Goal: Task Accomplishment & Management: Manage account settings

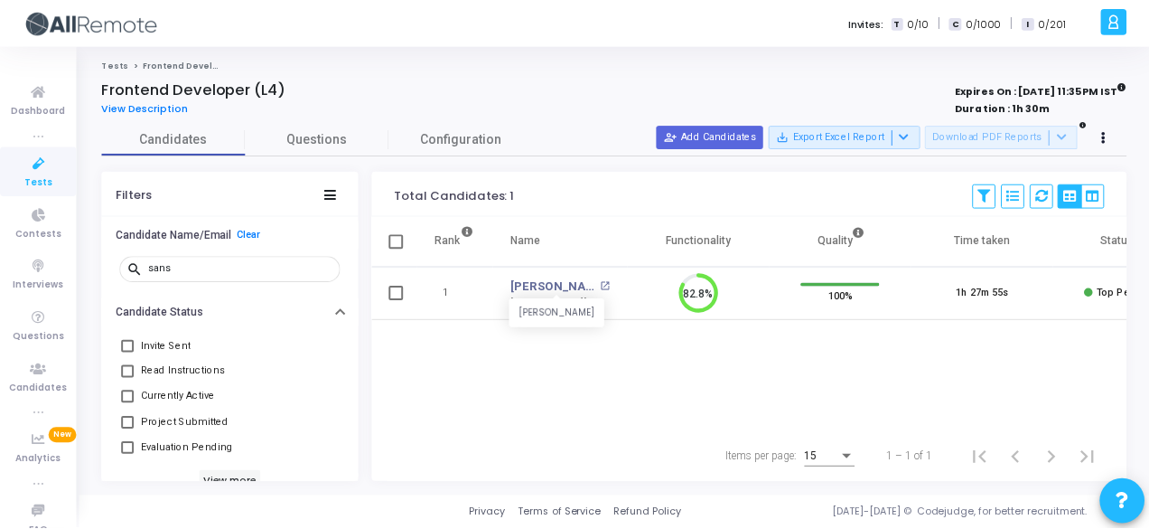
scroll to position [38, 45]
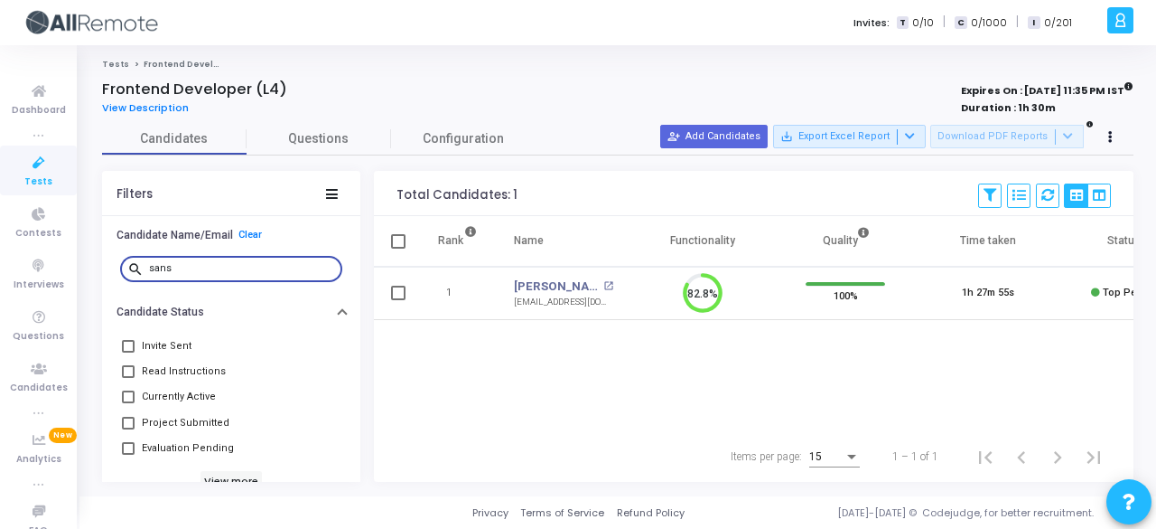
click at [247, 268] on input "sans" at bounding box center [242, 268] width 186 height 11
type input "s"
type input "deepali"
drag, startPoint x: 289, startPoint y: 270, endPoint x: 144, endPoint y: 272, distance: 145.5
click at [144, 272] on div "search deepali" at bounding box center [231, 267] width 222 height 29
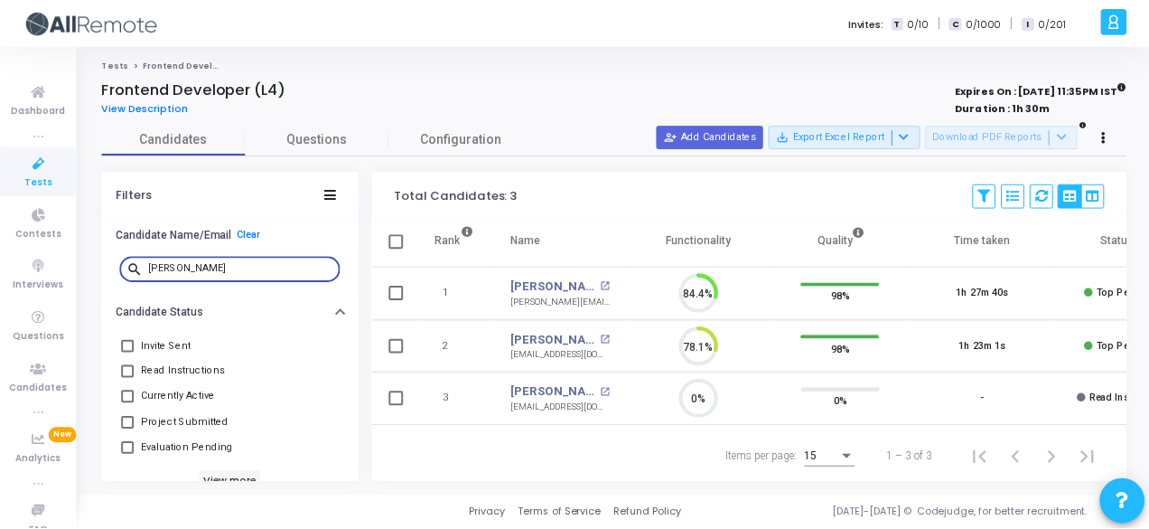
scroll to position [8, 7]
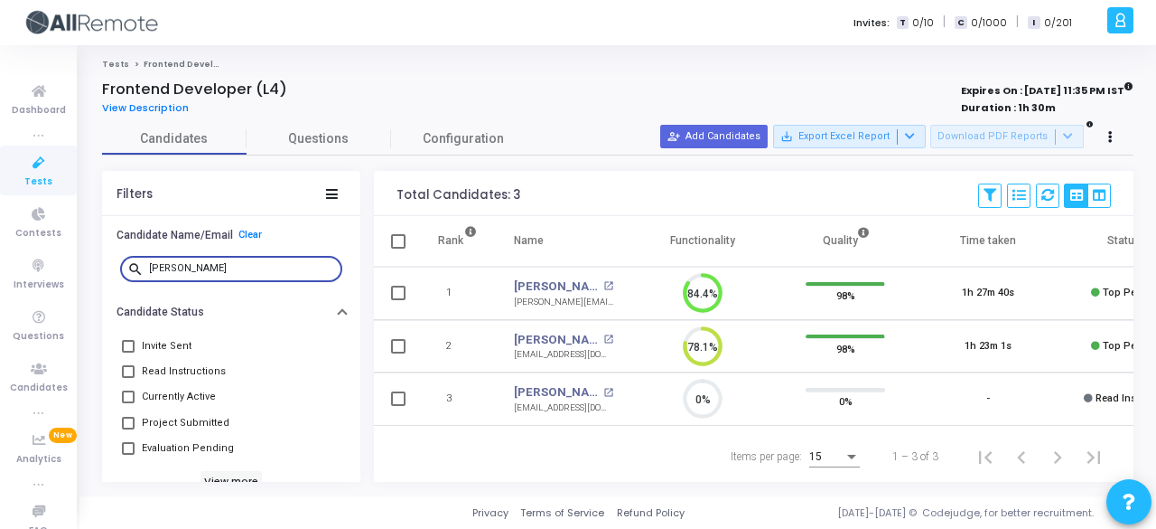
type input "mayank"
drag, startPoint x: 220, startPoint y: 278, endPoint x: 96, endPoint y: 282, distance: 123.8
click at [96, 282] on div "Candidates Questions Configuration Filters Candidate Name/Email Clear search ma…" at bounding box center [618, 302] width 1050 height 359
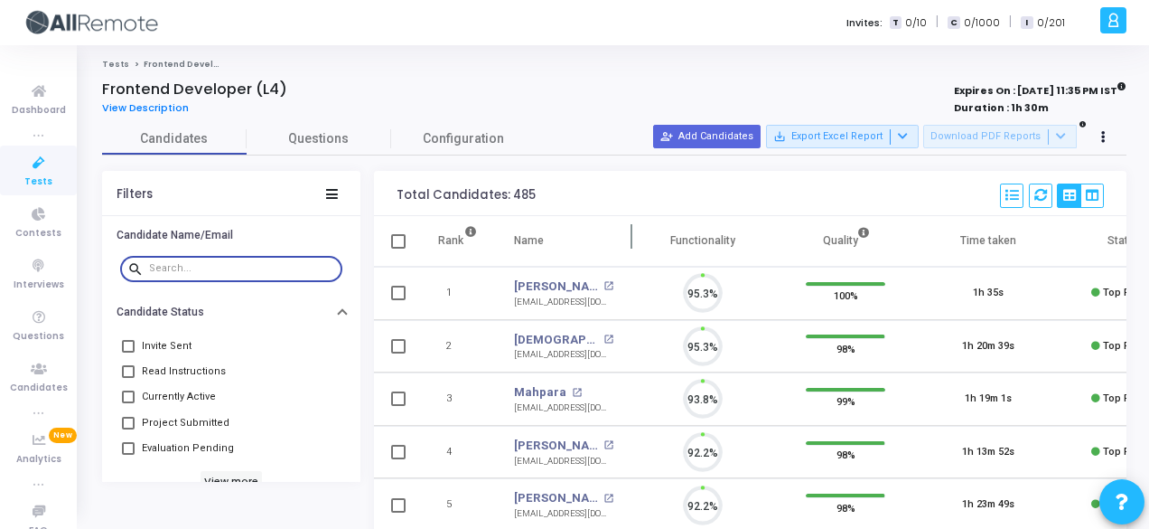
scroll to position [38, 45]
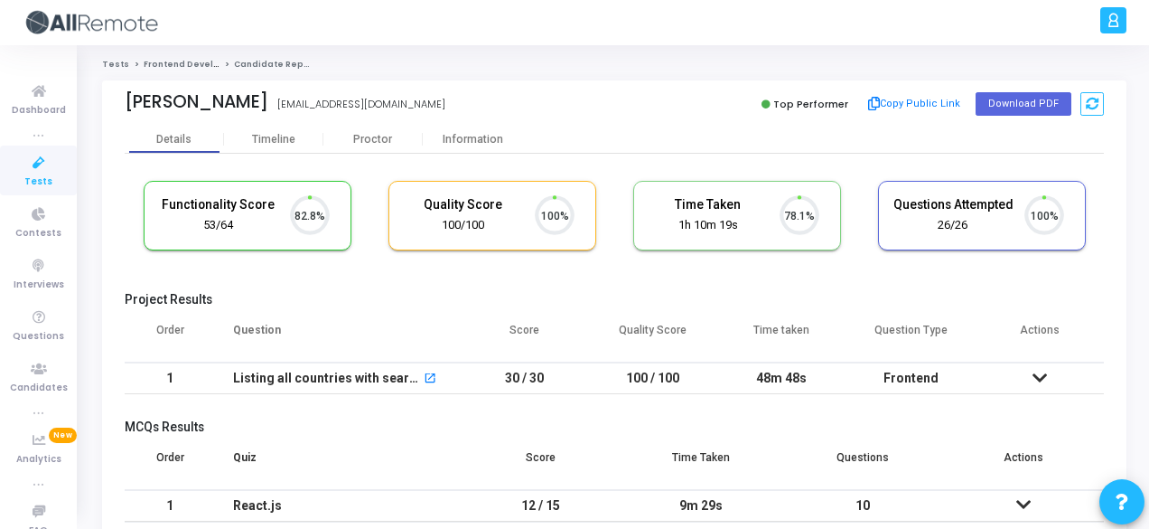
scroll to position [38, 45]
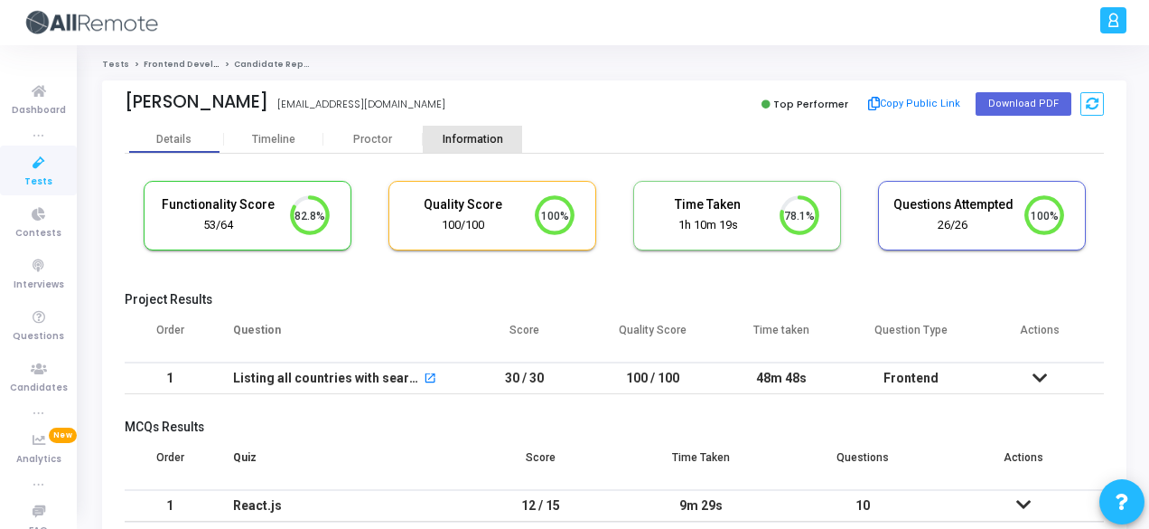
click at [502, 150] on div "Information" at bounding box center [472, 139] width 99 height 27
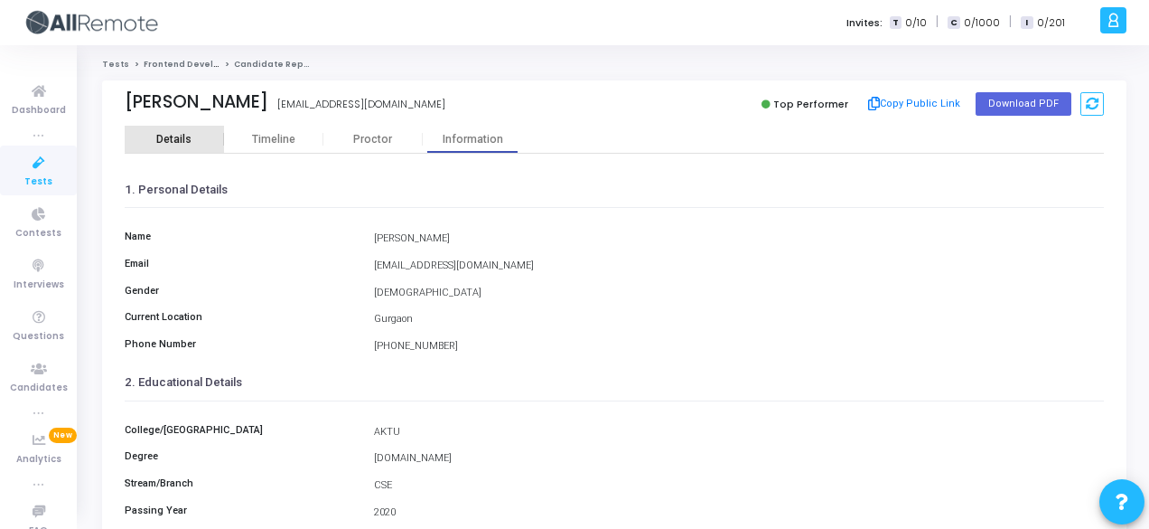
click at [214, 126] on div "Details" at bounding box center [174, 139] width 99 height 27
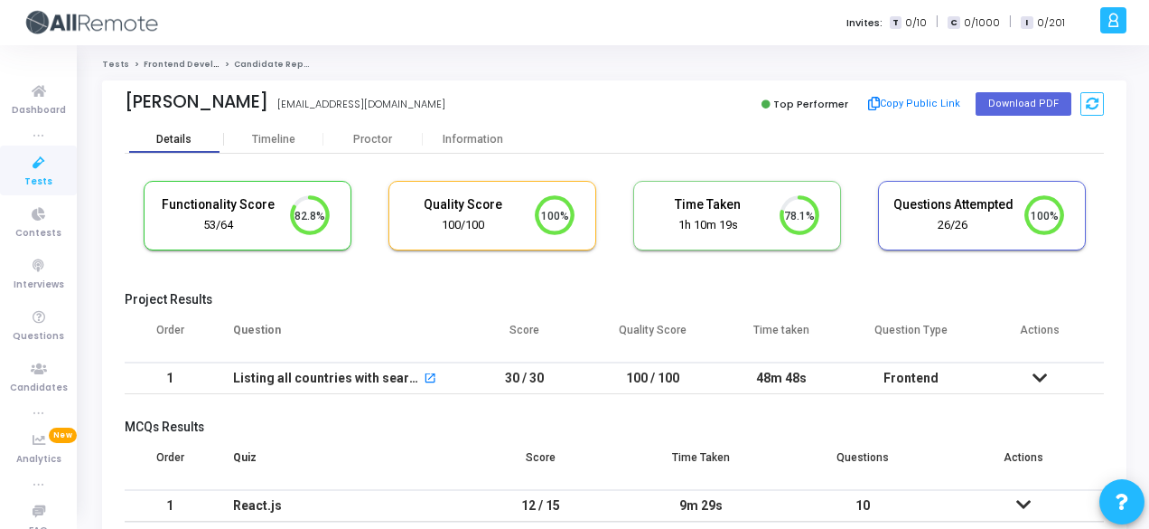
scroll to position [38, 45]
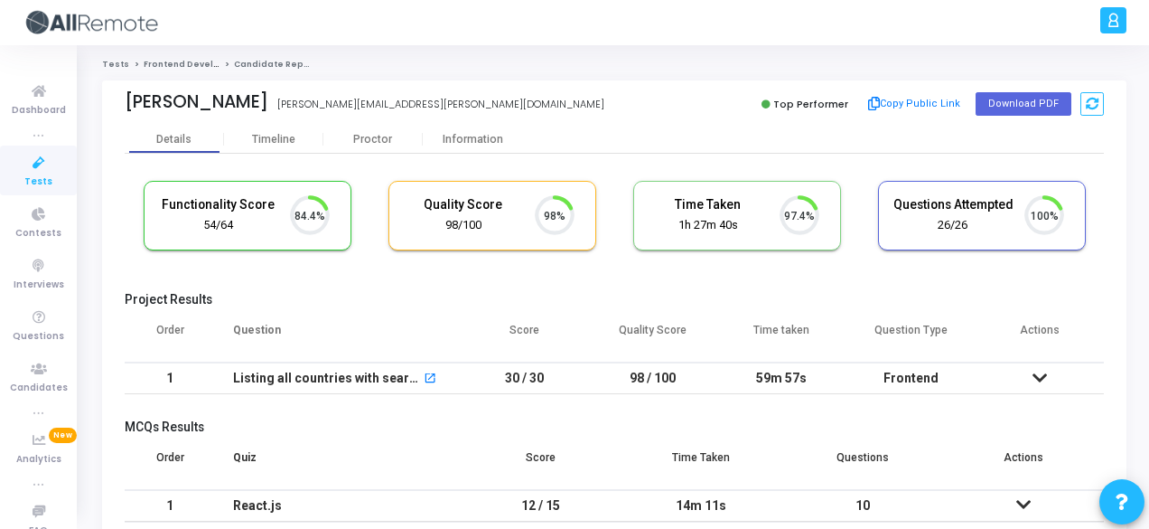
scroll to position [38, 45]
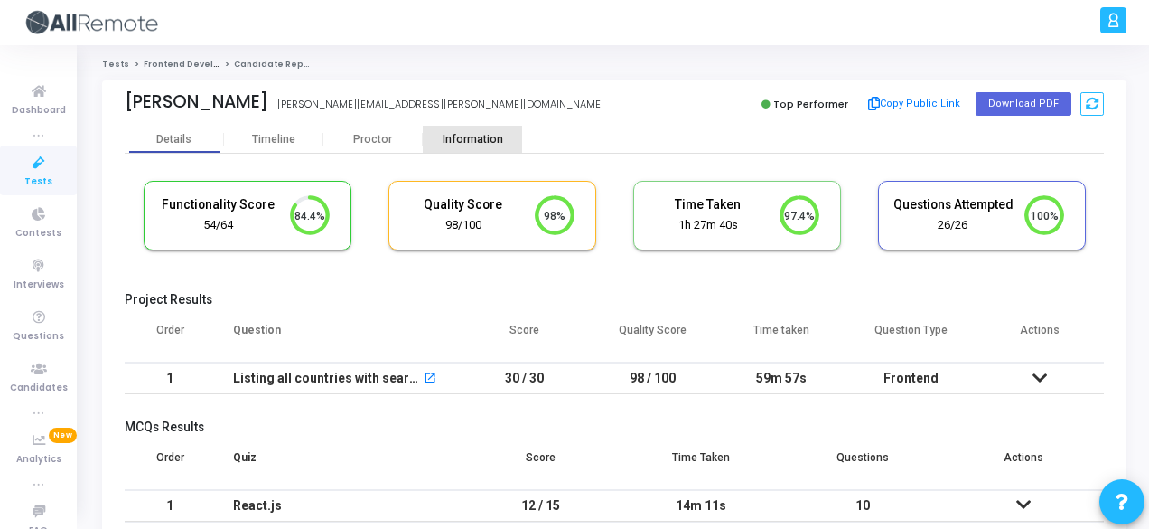
click at [480, 128] on div "Information" at bounding box center [472, 139] width 99 height 27
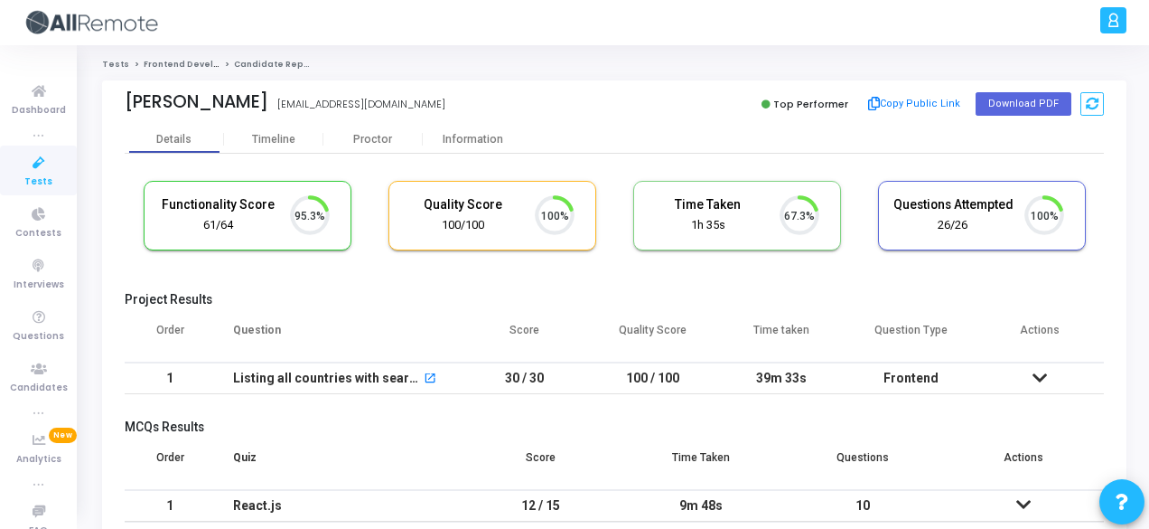
scroll to position [38, 45]
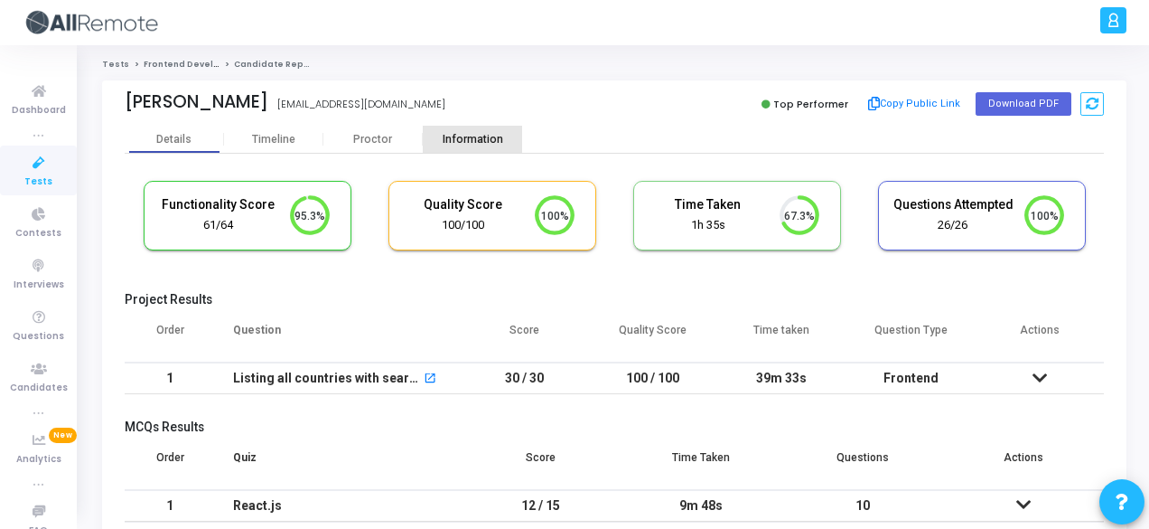
click at [469, 133] on div "Information" at bounding box center [472, 140] width 99 height 14
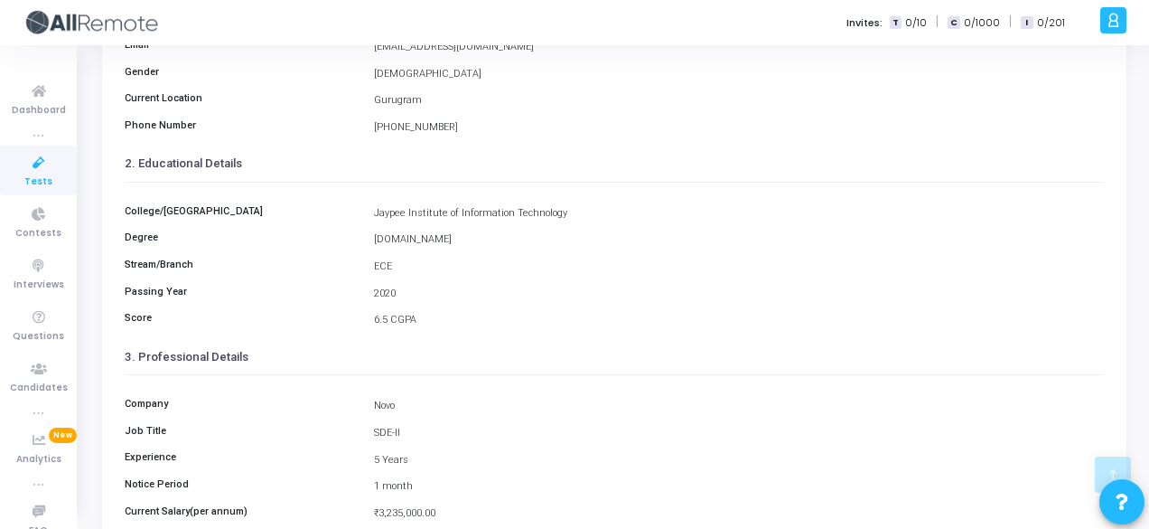
scroll to position [416, 0]
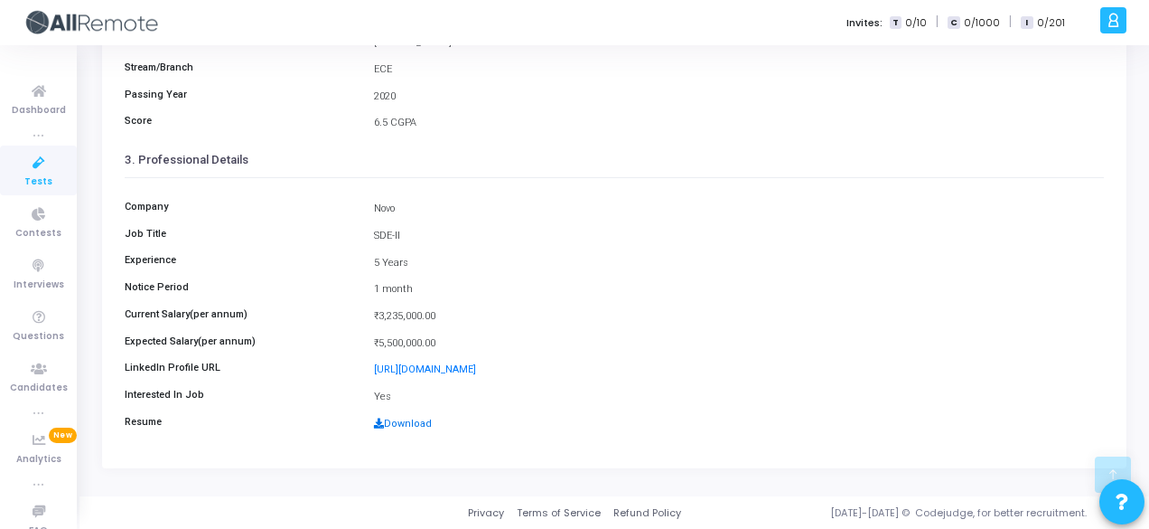
click at [419, 422] on link "Download" at bounding box center [403, 423] width 58 height 12
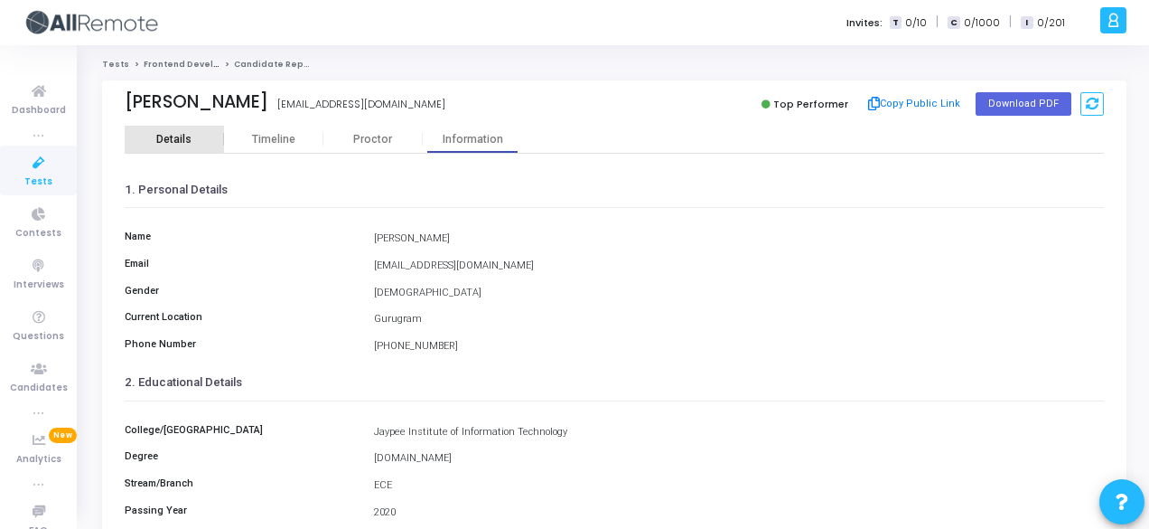
click at [168, 138] on div "Details" at bounding box center [173, 140] width 35 height 14
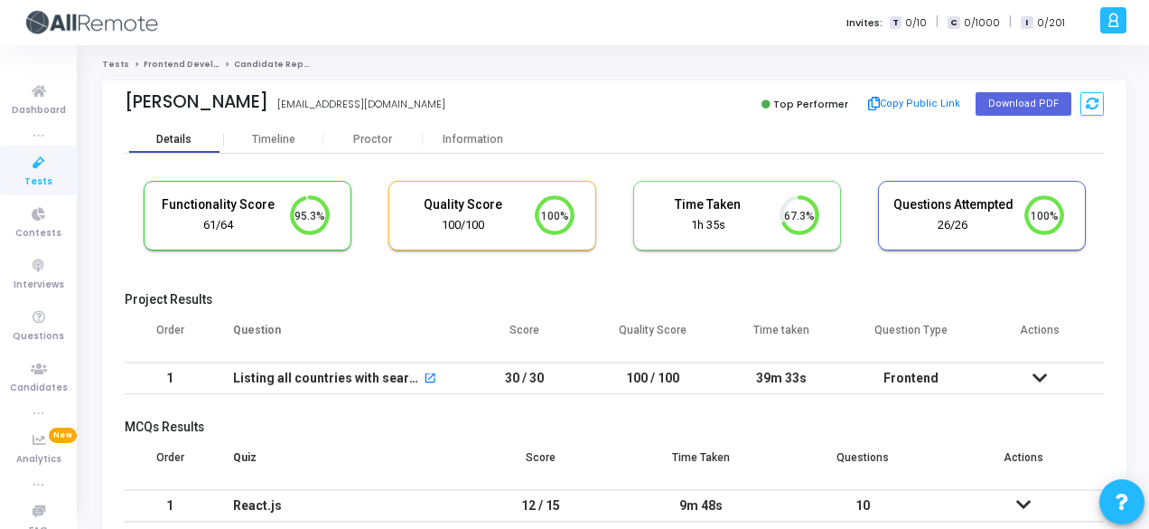
scroll to position [38, 45]
click at [913, 99] on button "Copy Public Link" at bounding box center [915, 103] width 104 height 27
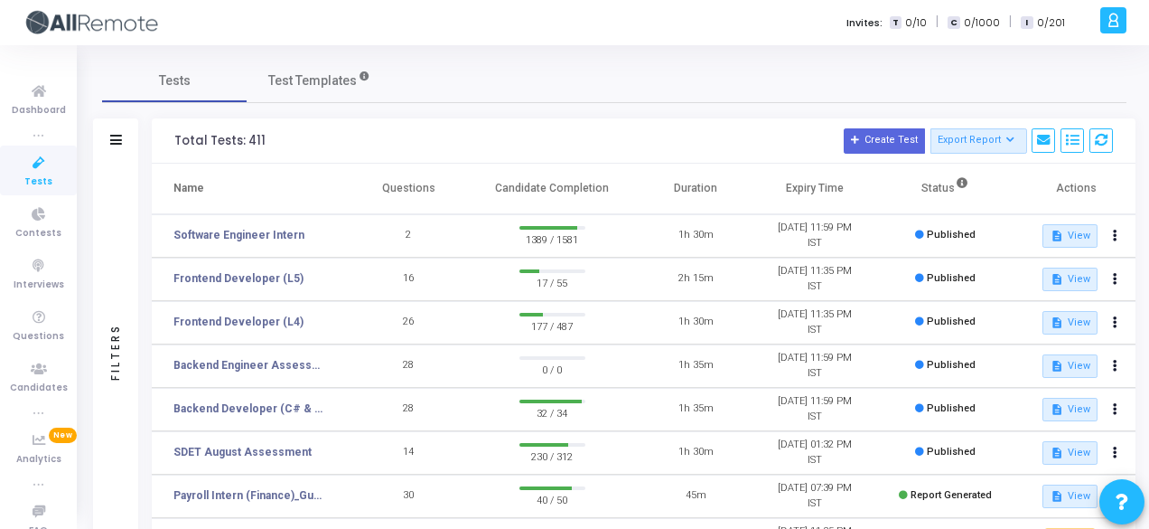
scroll to position [432, 0]
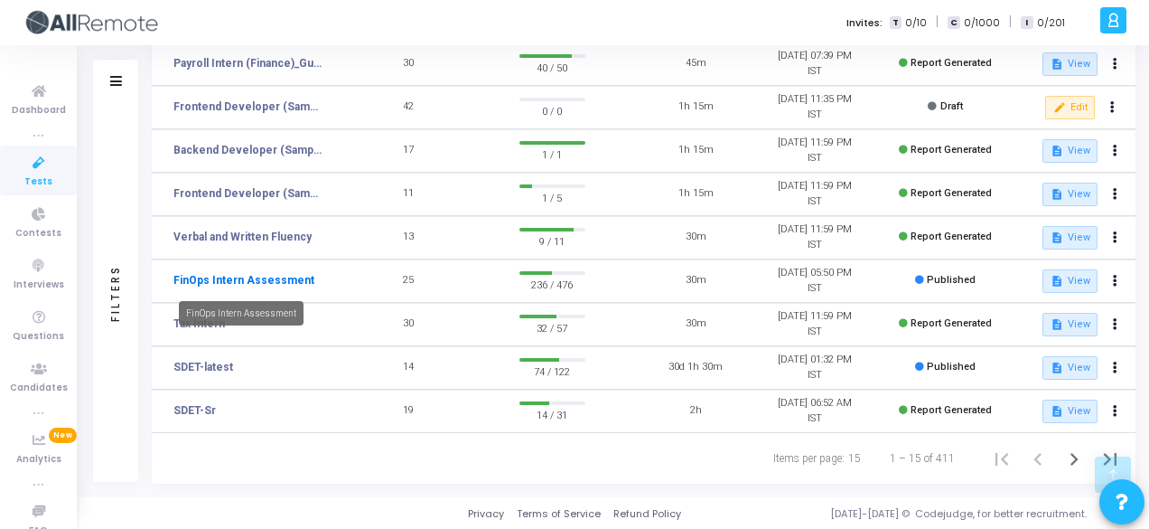
click at [257, 281] on link "FinOps Intern Assessment" at bounding box center [243, 280] width 141 height 16
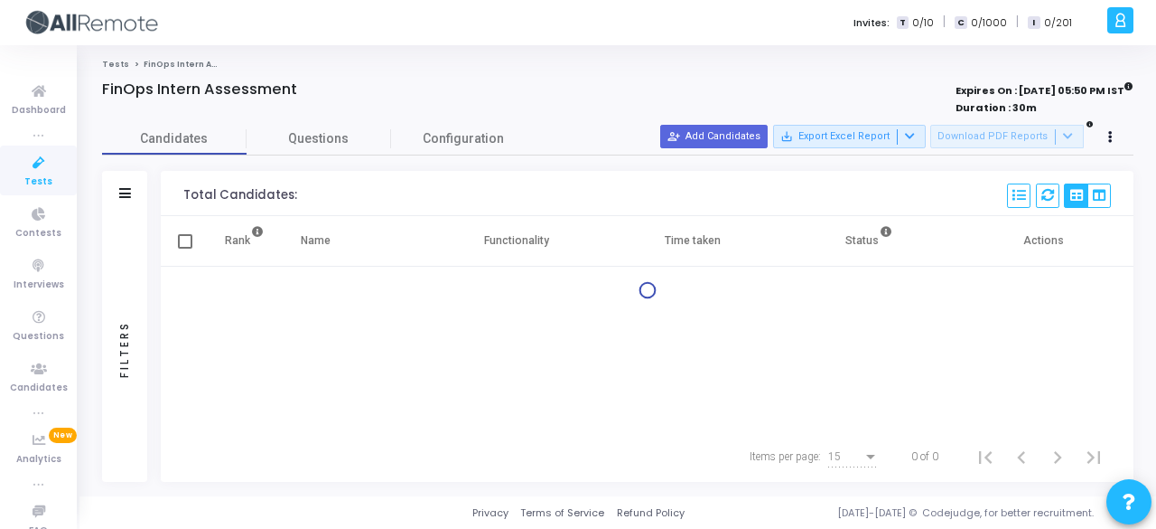
click at [129, 183] on div "Filters" at bounding box center [124, 193] width 45 height 45
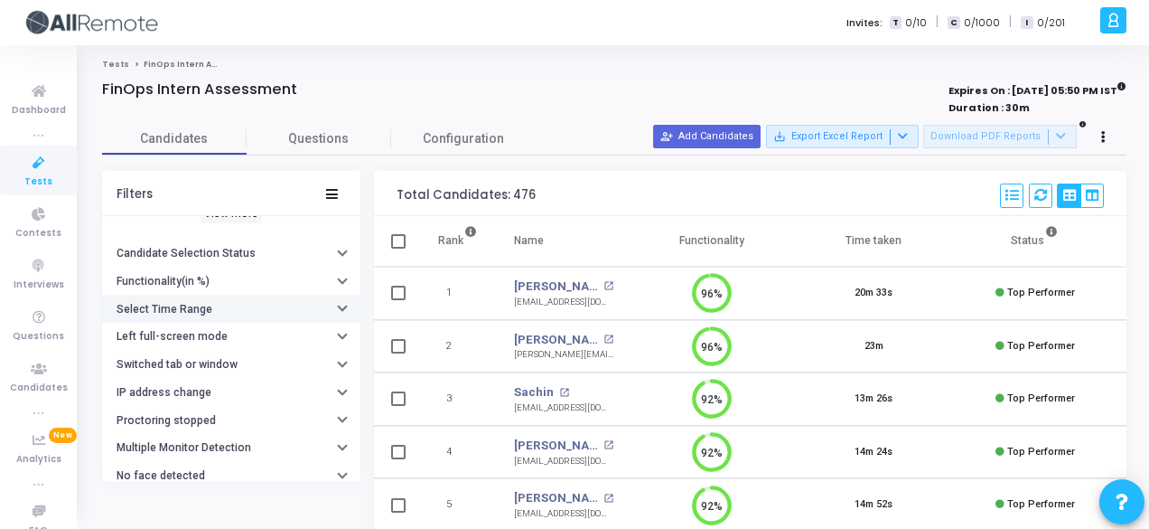
click at [240, 313] on button "Select Time Range" at bounding box center [231, 309] width 258 height 28
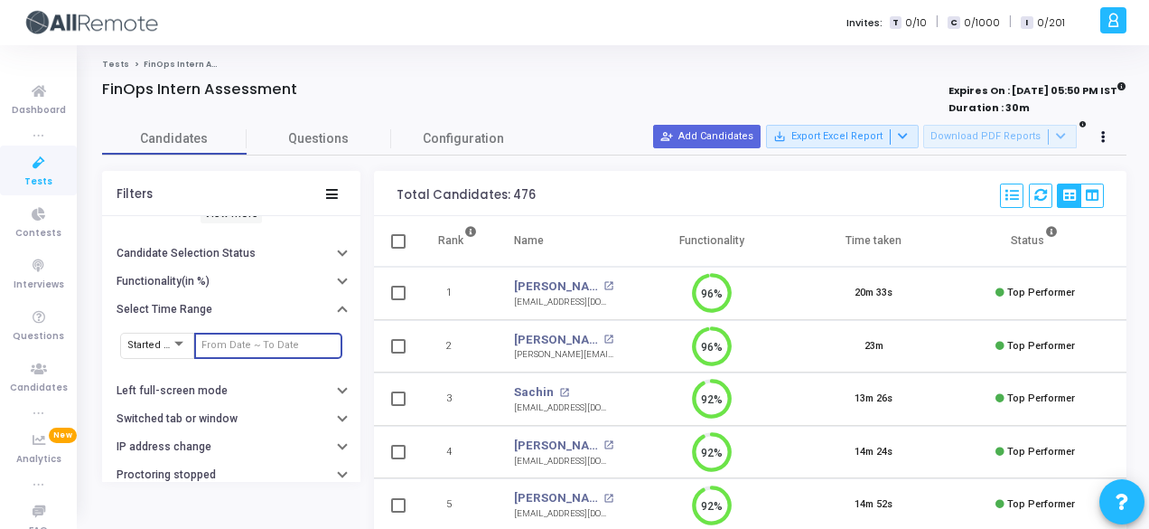
click at [284, 341] on input "text" at bounding box center [268, 345] width 134 height 11
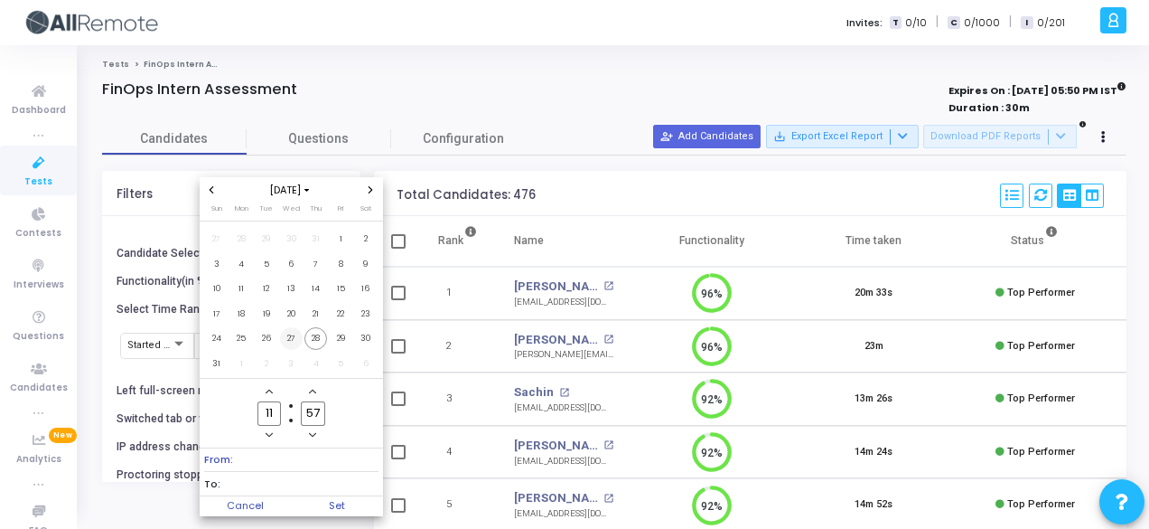
click at [291, 343] on span "27" at bounding box center [291, 338] width 23 height 23
click at [316, 338] on span "28" at bounding box center [315, 338] width 23 height 23
click at [357, 499] on span "Set" at bounding box center [337, 506] width 92 height 20
type input "8/27/2025, 11:57 AM - 8/28/2025, 11:57 AM"
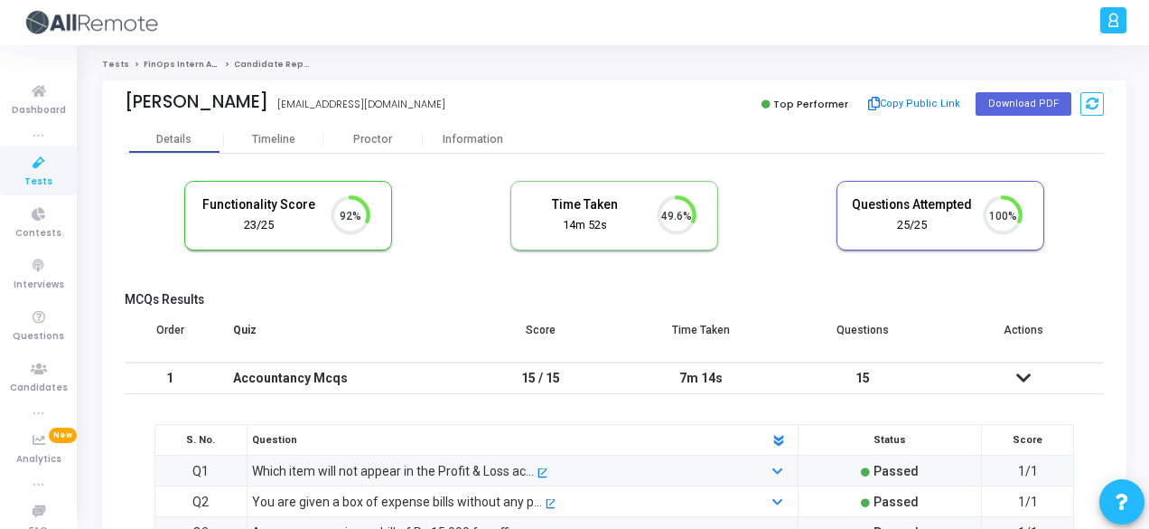
scroll to position [38, 45]
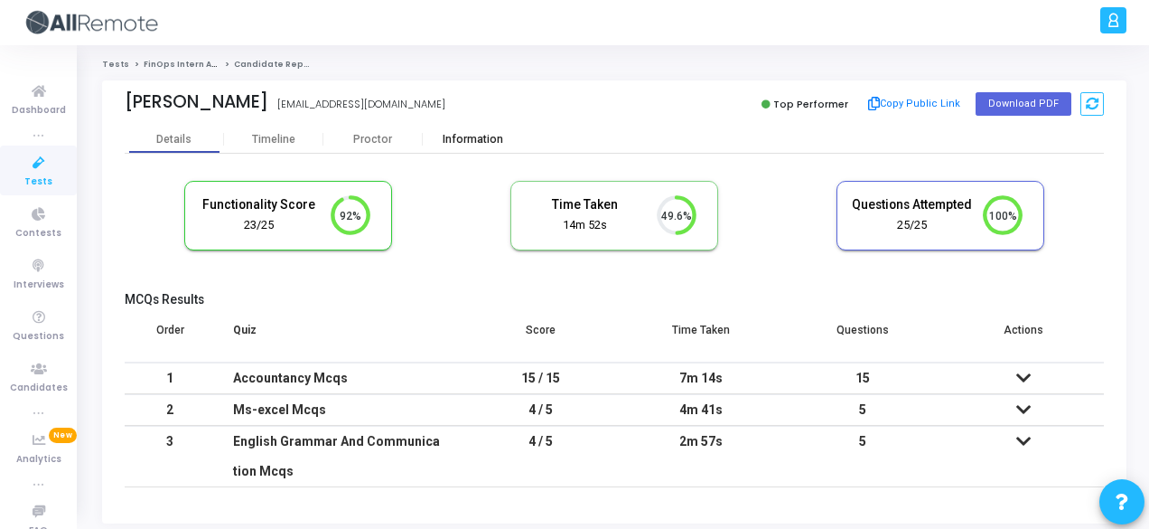
click at [483, 143] on div "Information" at bounding box center [472, 140] width 99 height 14
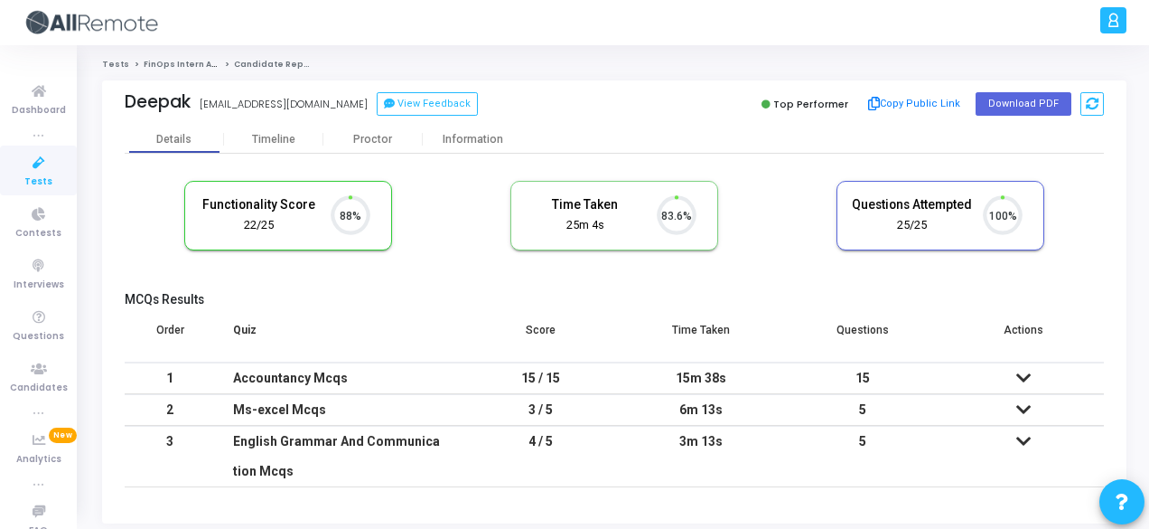
scroll to position [38, 45]
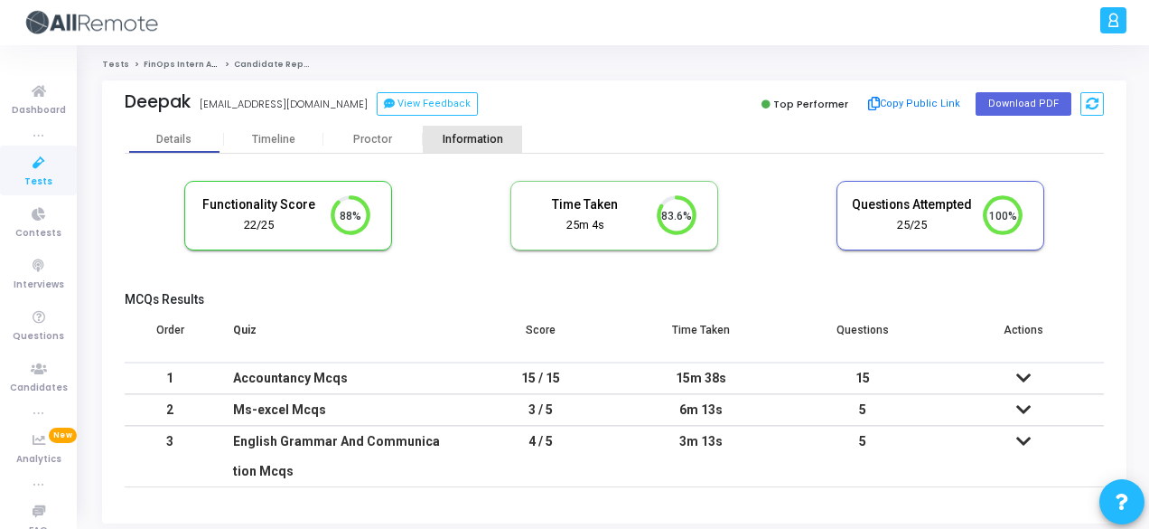
click at [493, 130] on div "Information" at bounding box center [472, 139] width 99 height 27
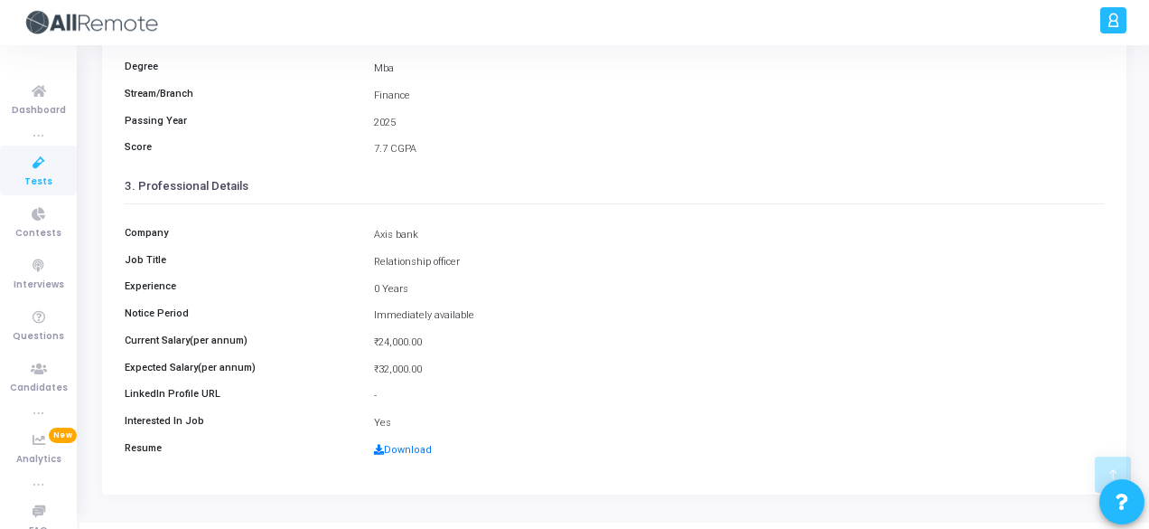
scroll to position [416, 0]
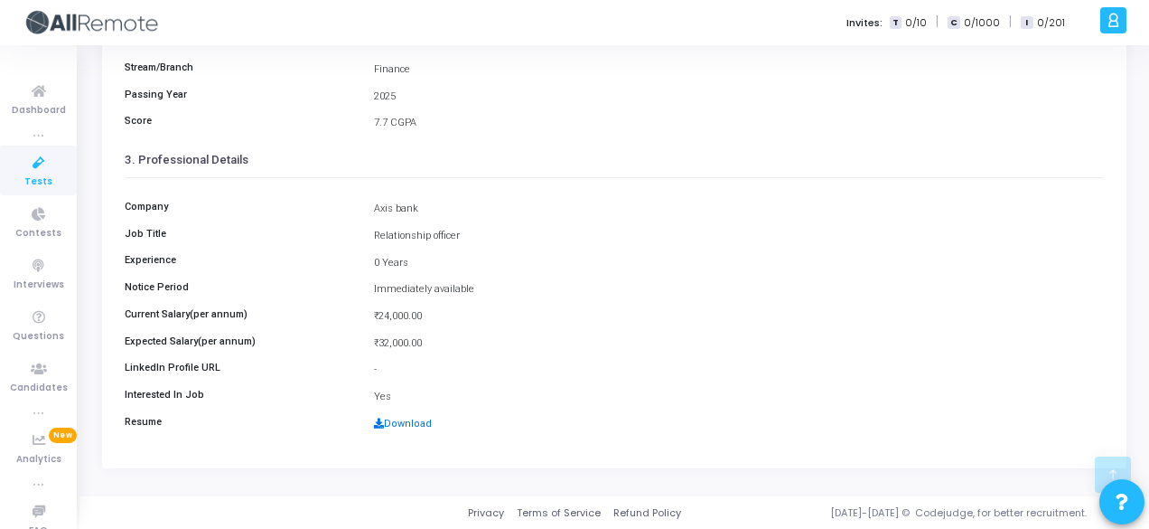
click at [412, 418] on link "Download" at bounding box center [403, 423] width 58 height 12
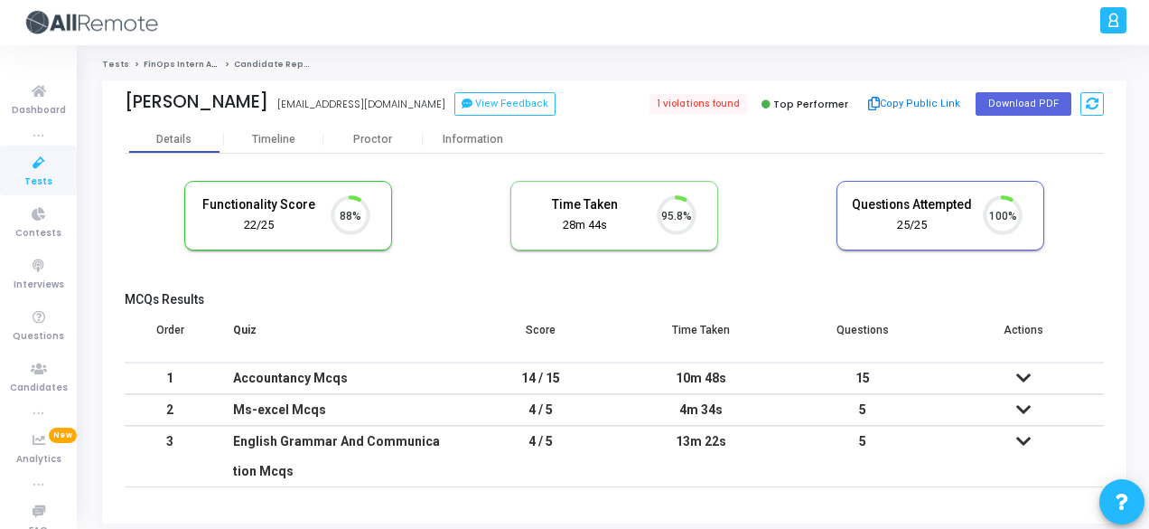
scroll to position [38, 45]
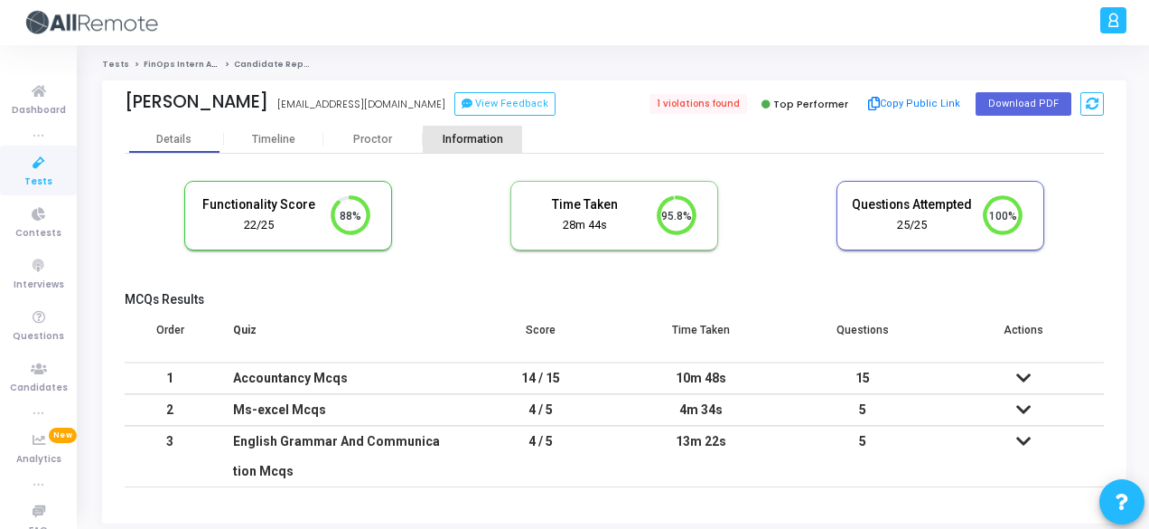
click at [510, 135] on div "Information" at bounding box center [472, 140] width 99 height 14
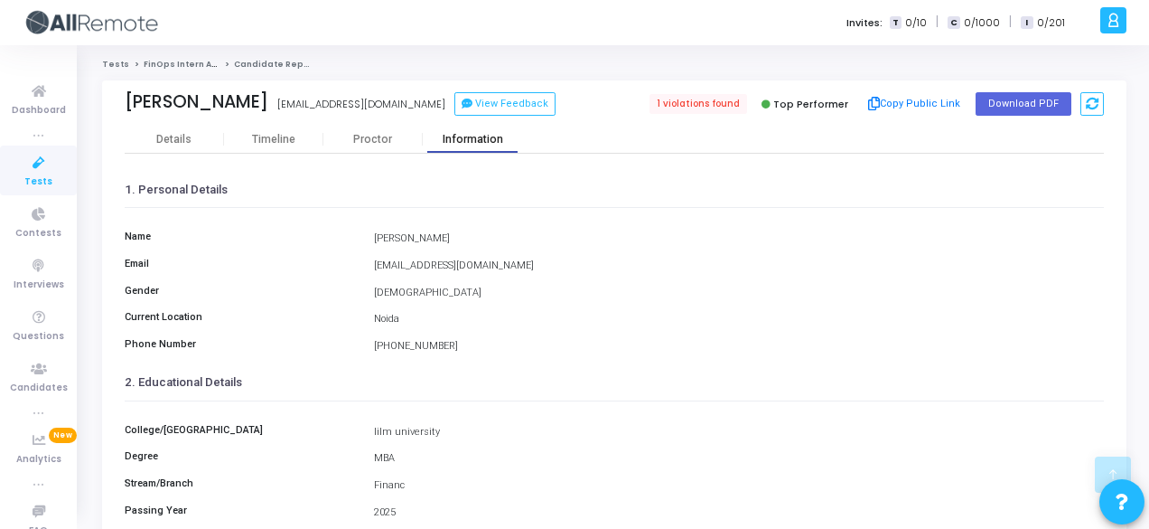
scroll to position [416, 0]
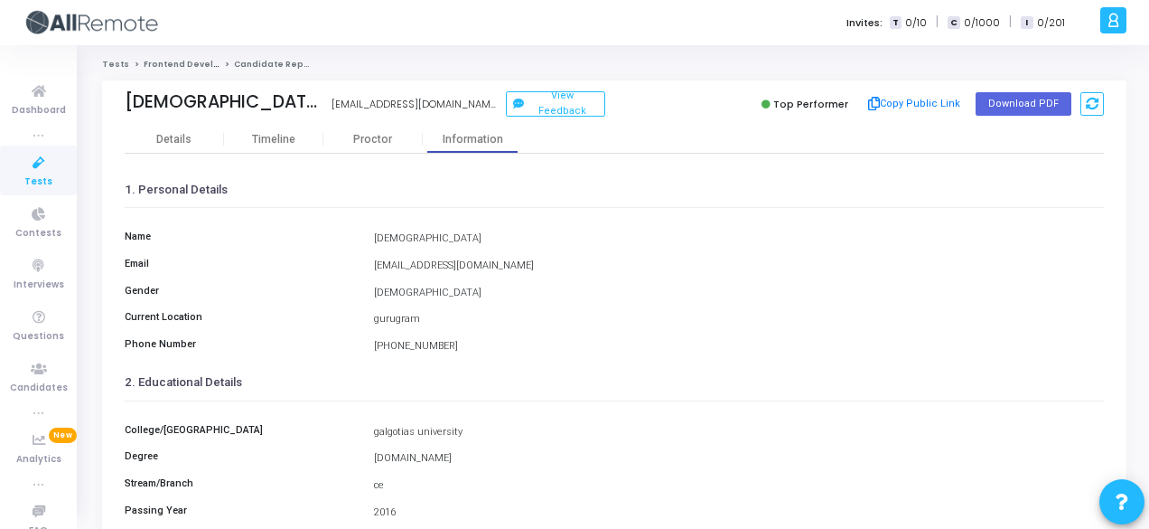
scroll to position [416, 0]
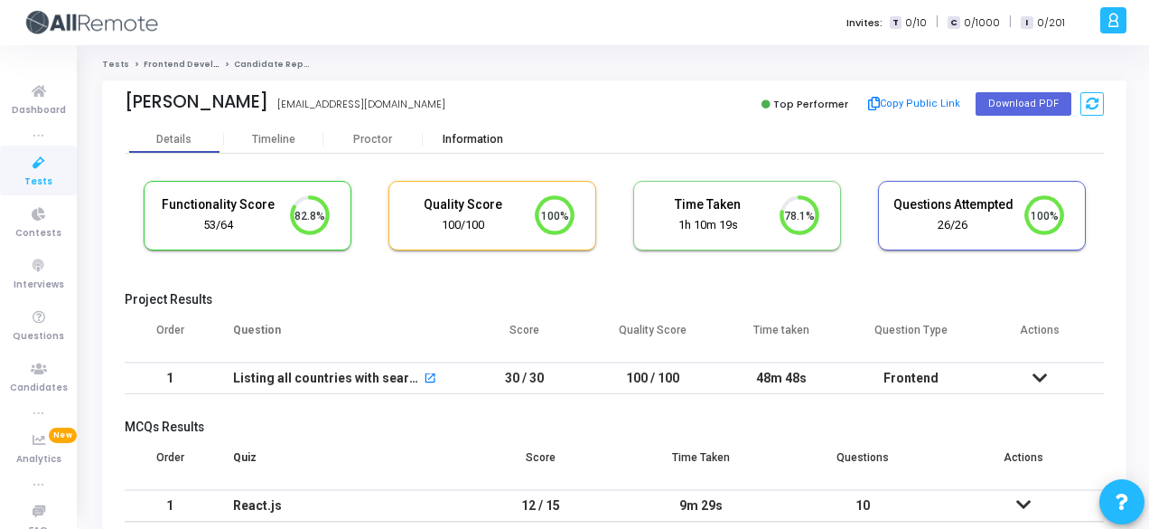
scroll to position [38, 45]
click at [493, 130] on div "Information" at bounding box center [472, 139] width 99 height 27
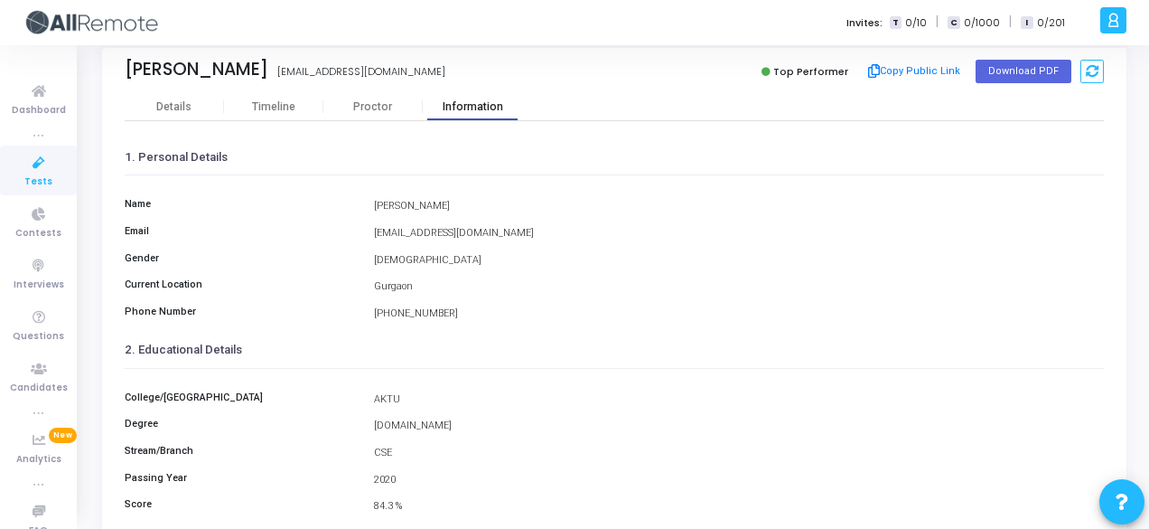
scroll to position [416, 0]
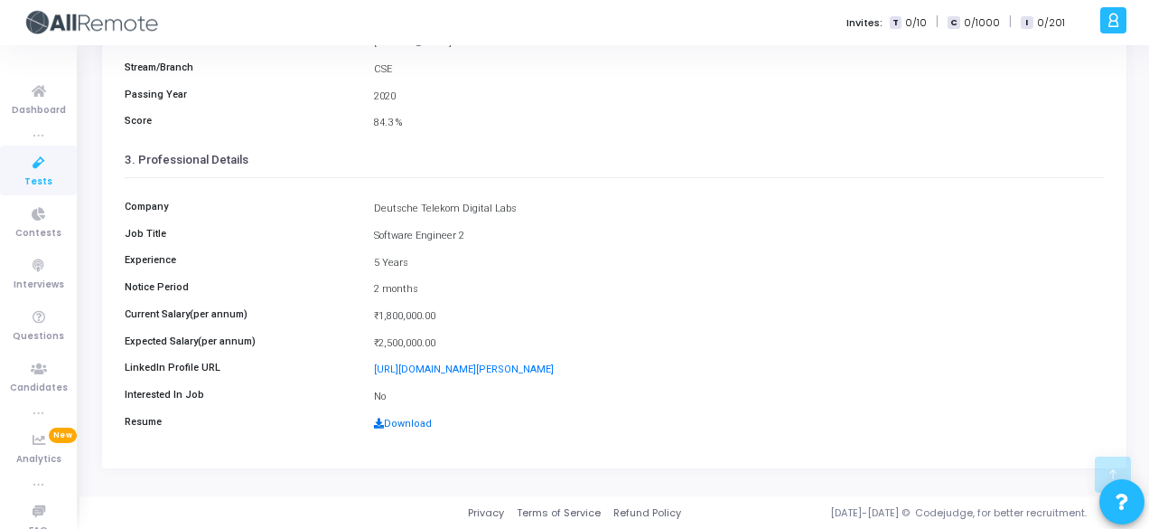
click at [400, 423] on link "Download" at bounding box center [403, 423] width 58 height 12
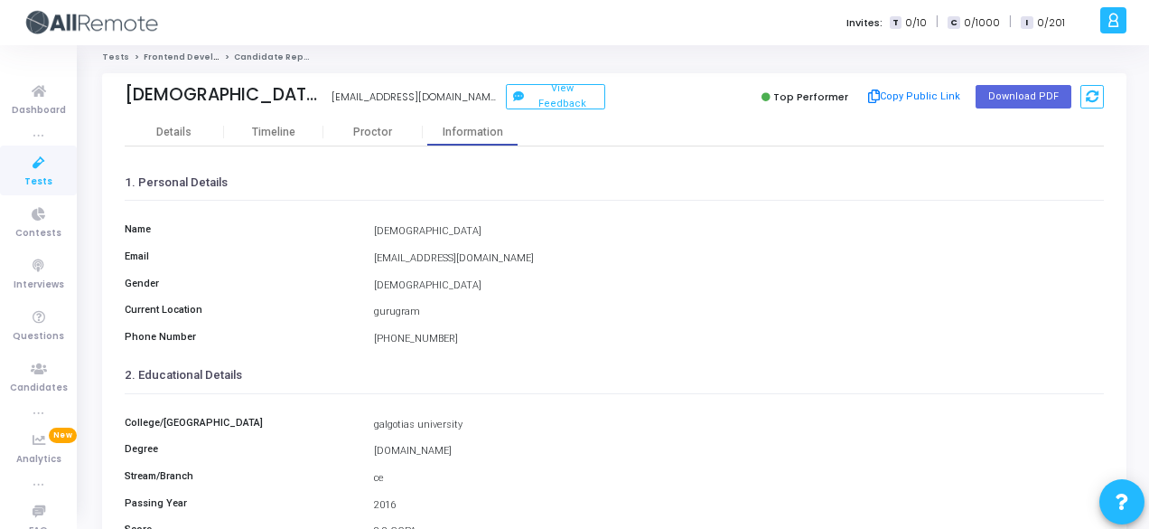
scroll to position [5, 0]
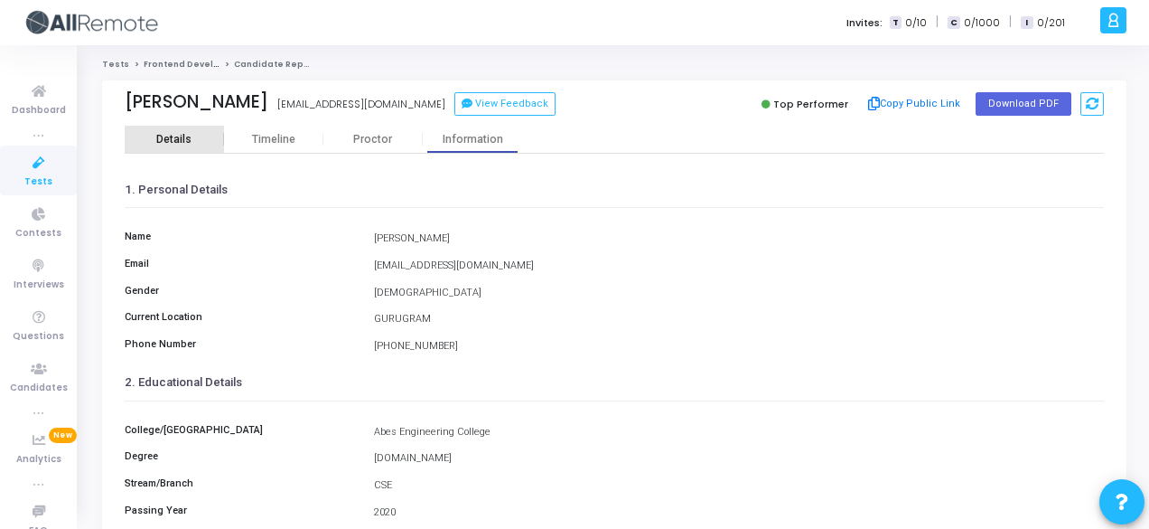
click at [190, 133] on div "Details" at bounding box center [173, 140] width 35 height 14
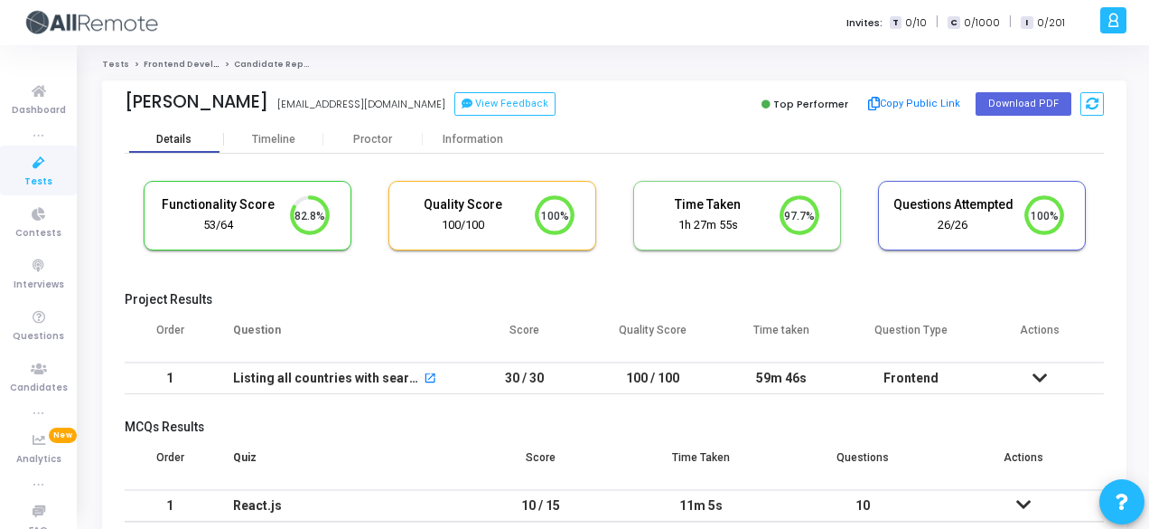
scroll to position [38, 45]
click at [493, 145] on div "Information" at bounding box center [472, 139] width 99 height 27
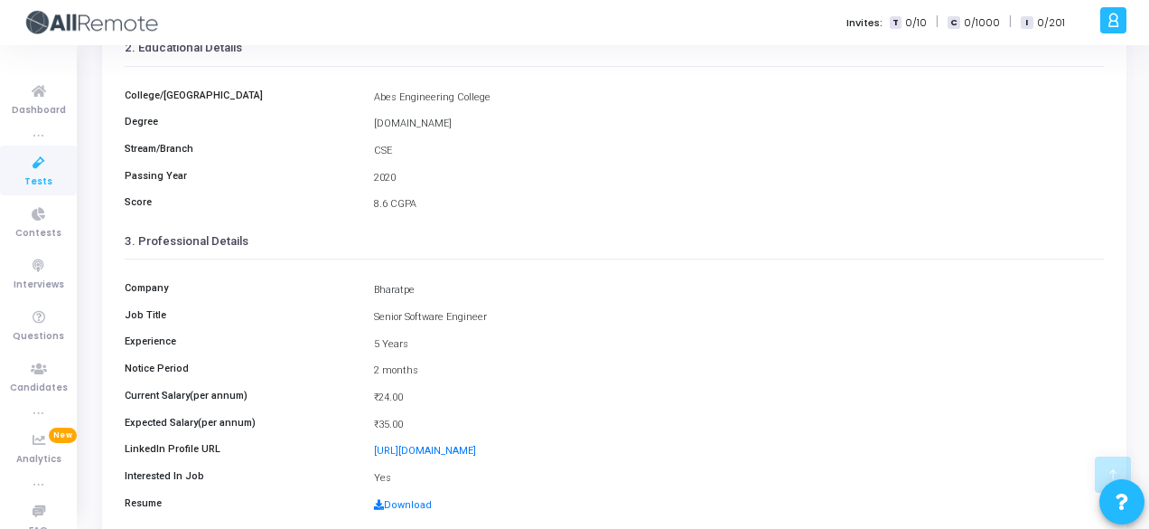
scroll to position [416, 0]
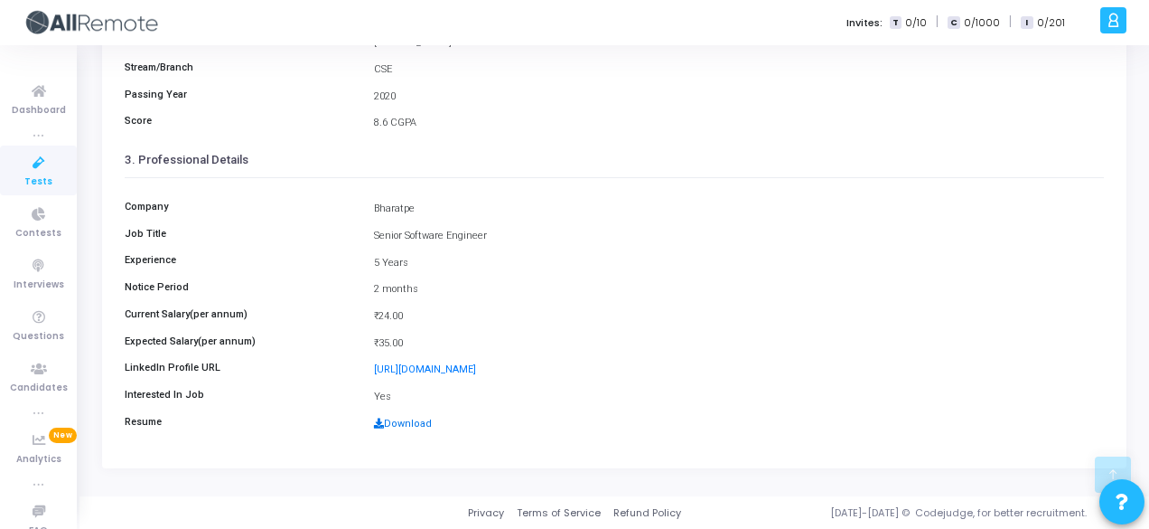
click at [379, 426] on icon at bounding box center [379, 422] width 10 height 10
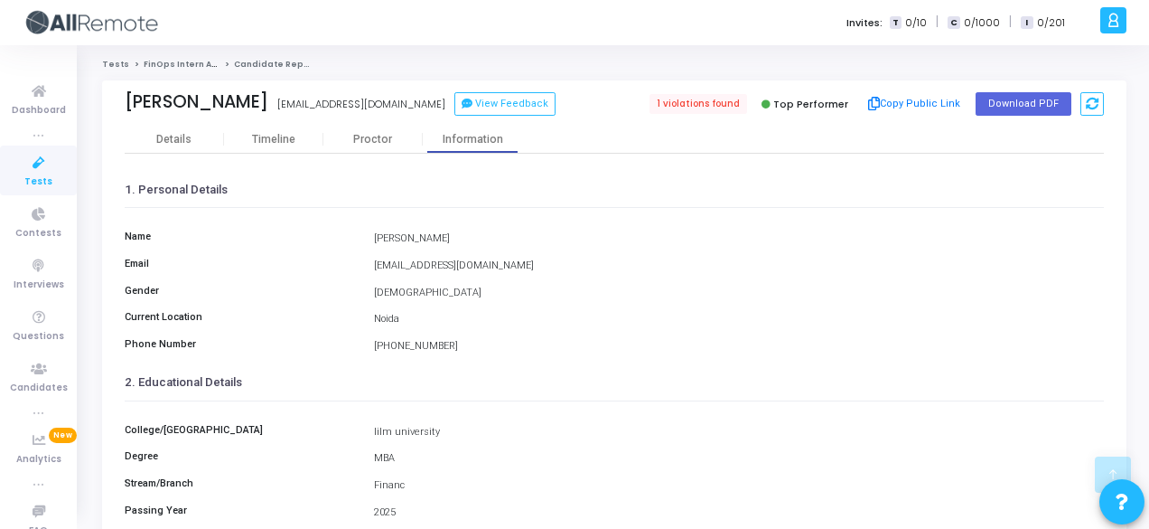
scroll to position [416, 0]
